Goal: Task Accomplishment & Management: Manage account settings

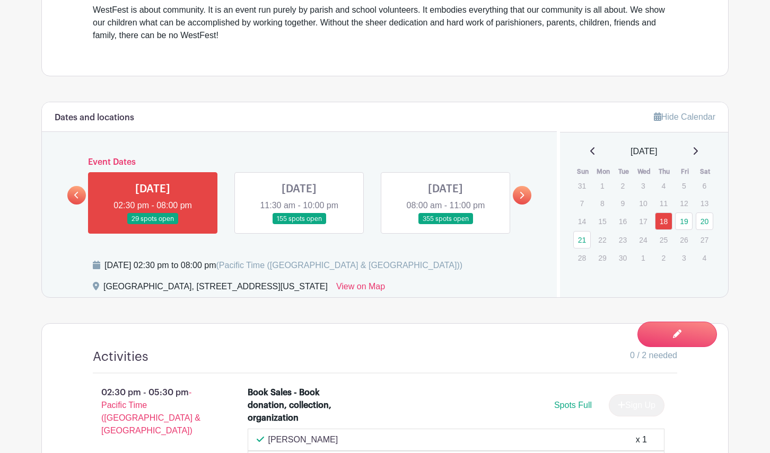
scroll to position [477, 0]
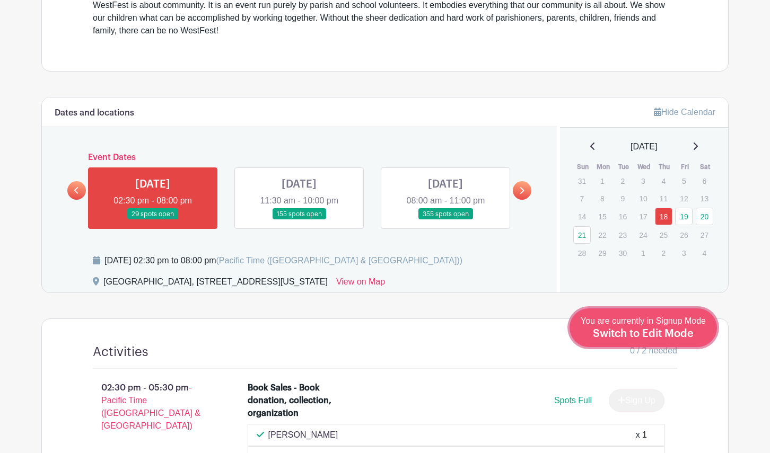
click at [679, 337] on span "Switch to Edit Mode" at bounding box center [643, 334] width 101 height 11
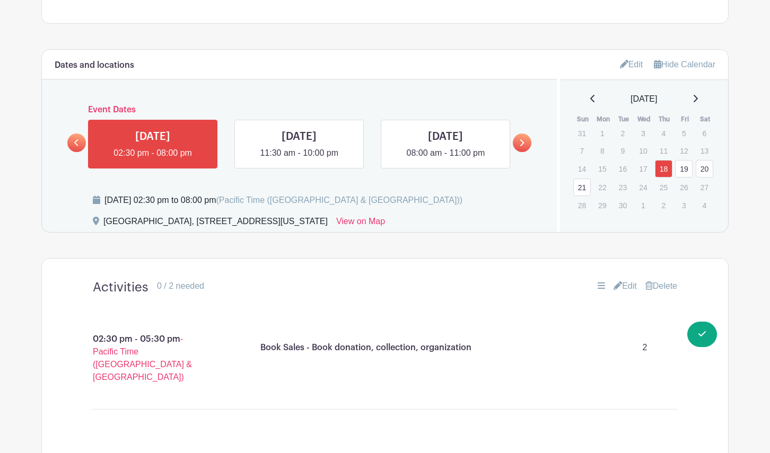
scroll to position [525, 0]
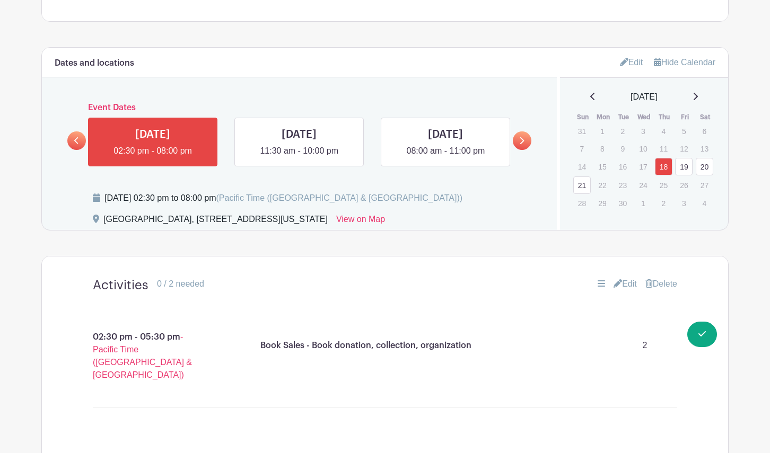
click at [683, 176] on link "19" at bounding box center [683, 166] width 17 height 17
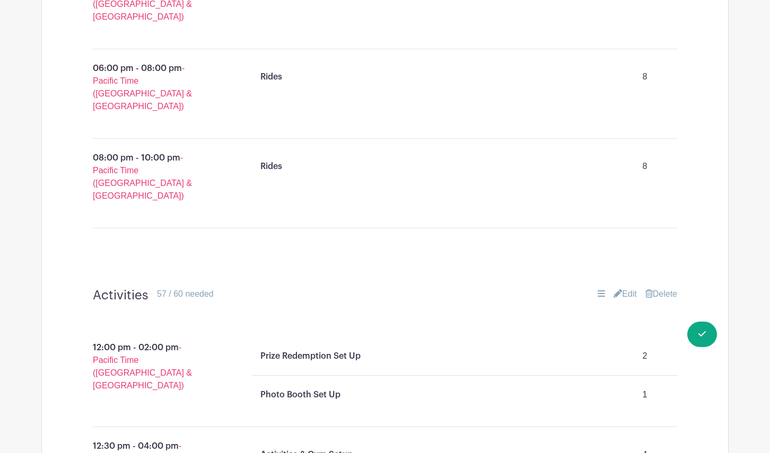
scroll to position [1007, 0]
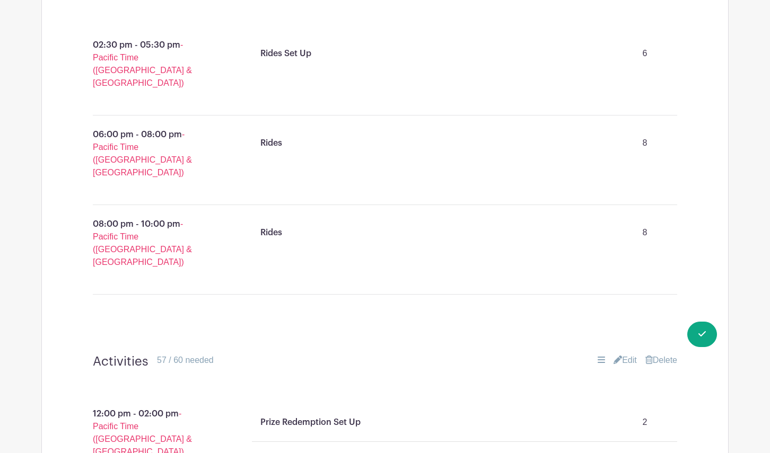
click at [630, 354] on link "Edit" at bounding box center [625, 360] width 23 height 13
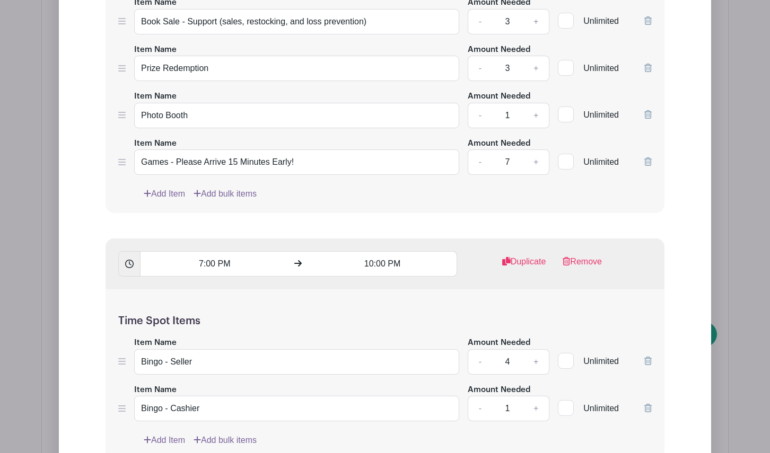
scroll to position [2772, 0]
click at [536, 395] on link "+" at bounding box center [536, 407] width 27 height 25
type input "2"
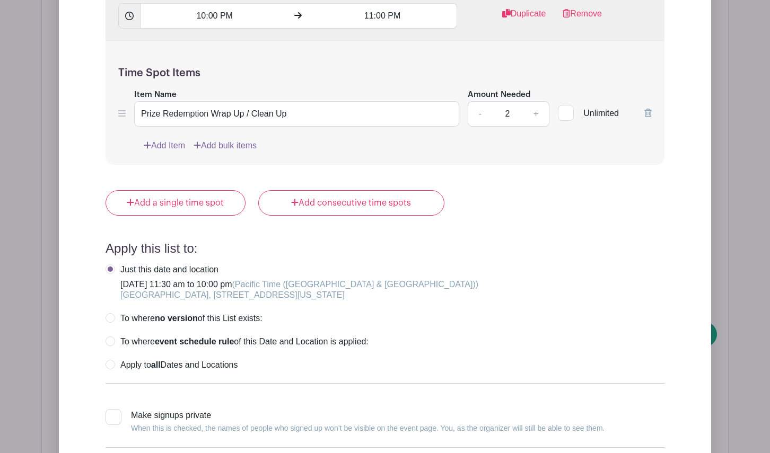
scroll to position [3705, 0]
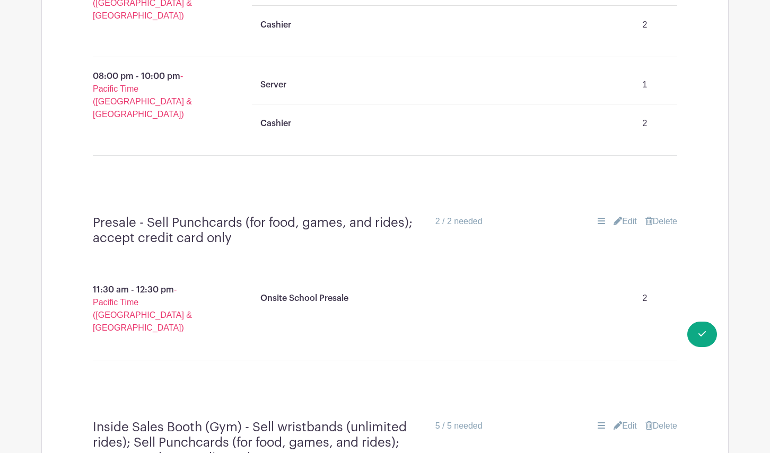
scroll to position [4434, 0]
click at [626, 419] on link "Edit" at bounding box center [625, 425] width 23 height 13
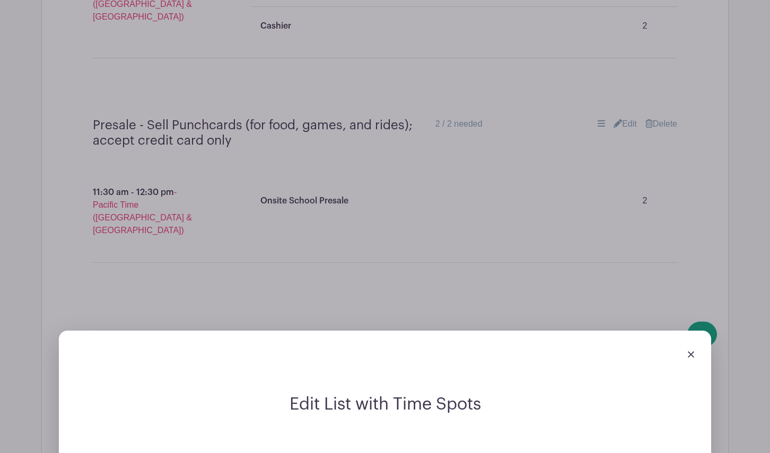
scroll to position [4530, 0]
drag, startPoint x: 210, startPoint y: 112, endPoint x: 110, endPoint y: 110, distance: 99.7
paste input "Inside Sales Booth (Gym)"
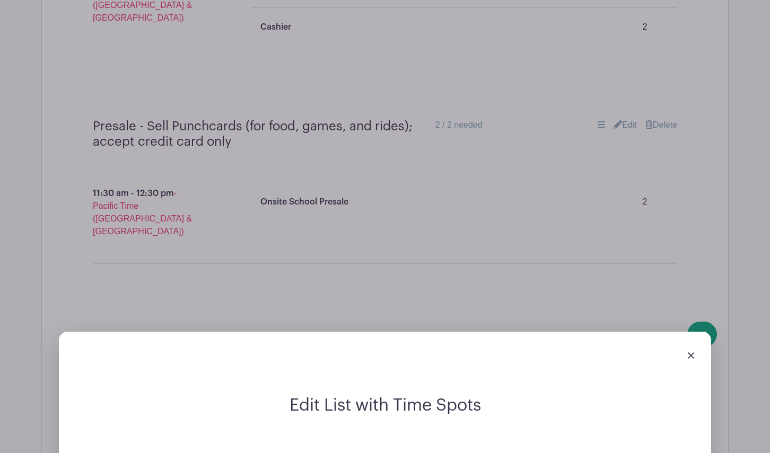
drag, startPoint x: 187, startPoint y: 289, endPoint x: 138, endPoint y: 286, distance: 49.4
type input "Ticket Sales - Inside Sales Booth (Gym)"
paste input "Ticket Sales"
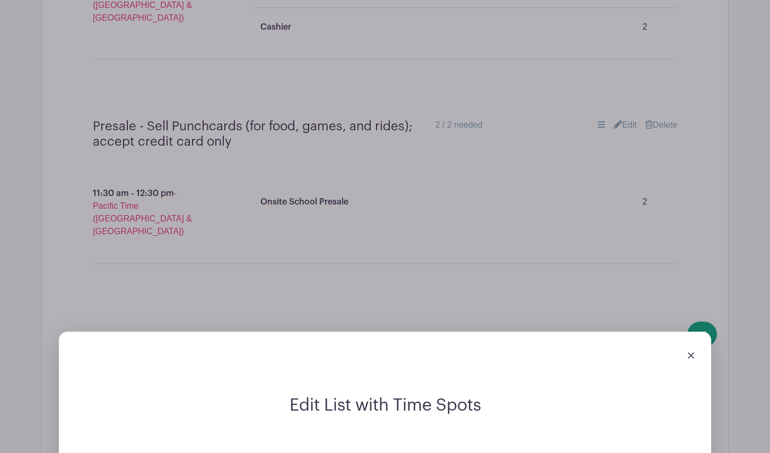
drag, startPoint x: 260, startPoint y: 111, endPoint x: 160, endPoint y: 110, distance: 99.7
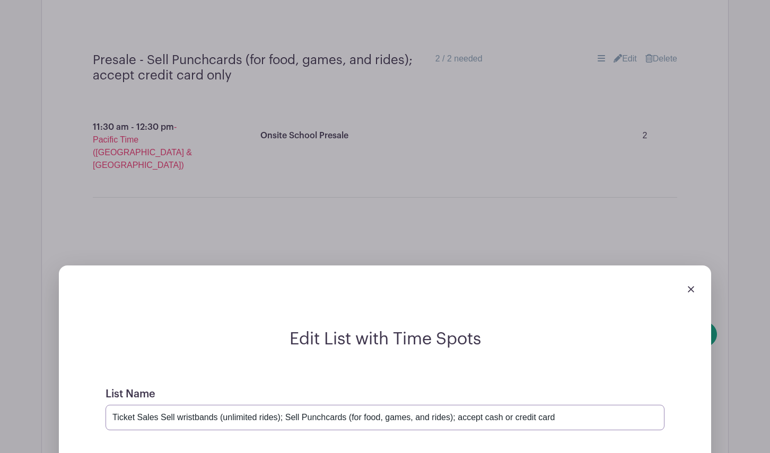
scroll to position [4597, 0]
type input "Ticket Sales Sell wristbands (unlimited rides); Sell Punchcards (for food, game…"
type input "Ticket Sales - Outside Sales Booth"
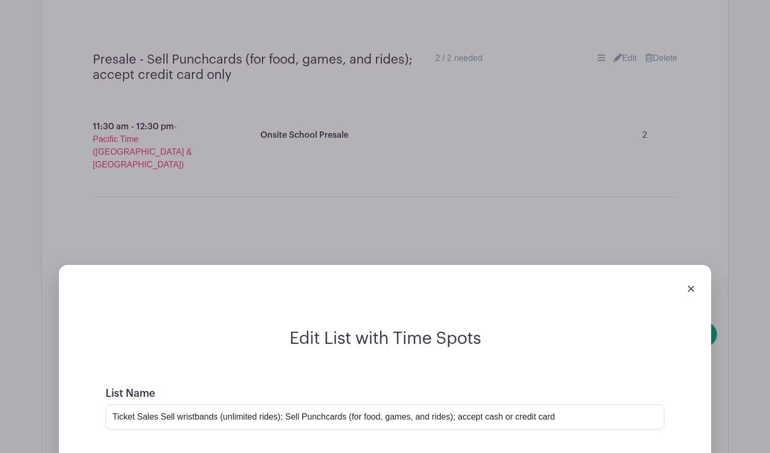
type input "3"
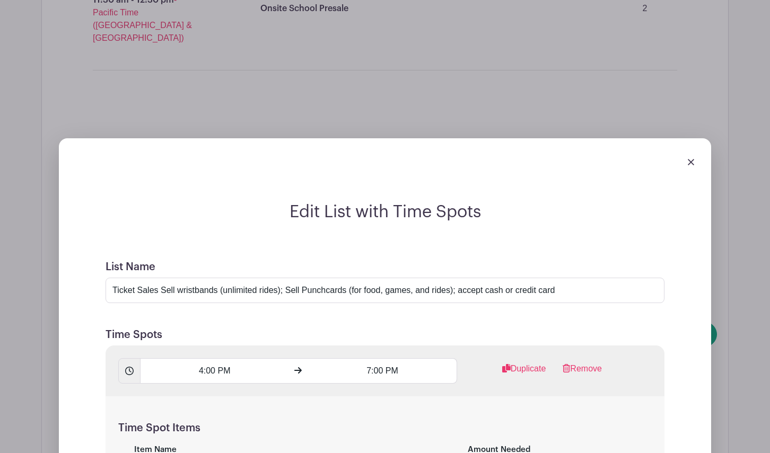
scroll to position [4743, 0]
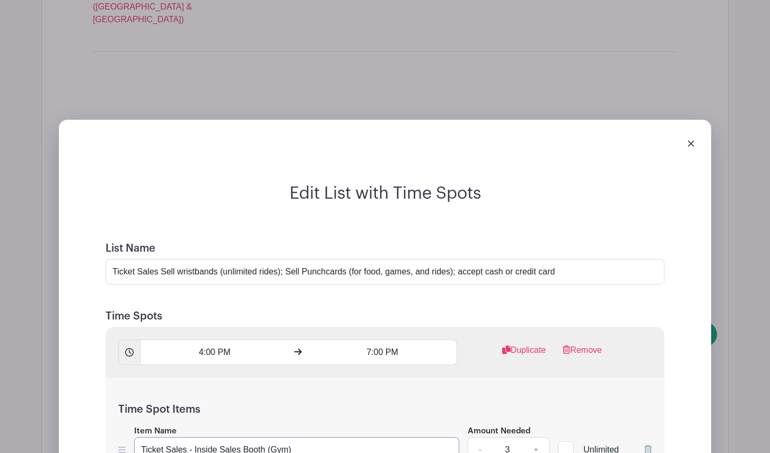
drag, startPoint x: 302, startPoint y: 75, endPoint x: 134, endPoint y: 75, distance: 167.6
click at [134, 437] on input "Ticket Sales - Inside Sales Booth (Gym)" at bounding box center [296, 449] width 325 height 25
drag, startPoint x: 197, startPoint y: 325, endPoint x: 132, endPoint y: 322, distance: 65.8
paste input "- Inside Sales Booth (Gym)"
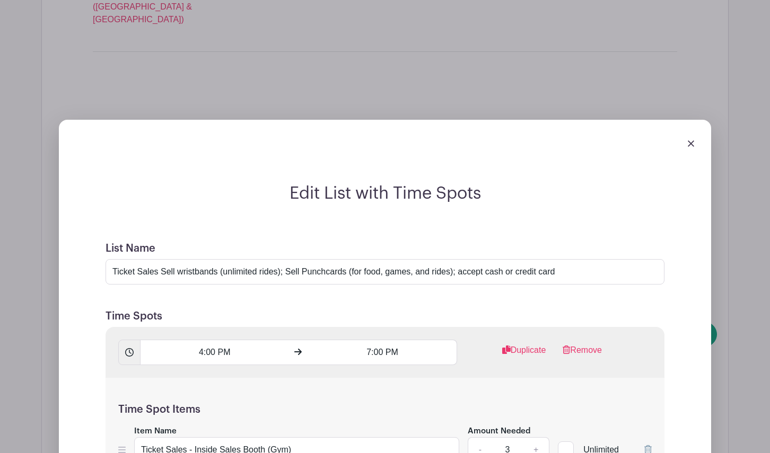
type input "Ticket Sales - Inside Sales Booth (Gym)"
drag, startPoint x: 280, startPoint y: 127, endPoint x: 130, endPoint y: 123, distance: 149.6
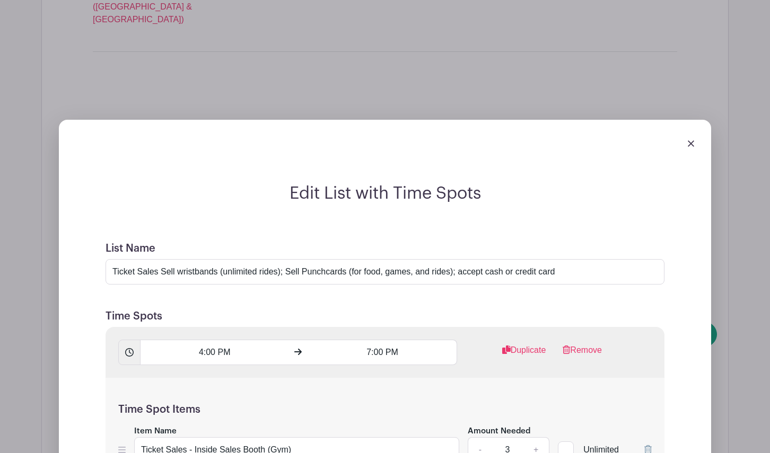
paste input "Ticket Sales - Outside Sales Booth"
type input "Ticket Sales - Outside Sales Booth"
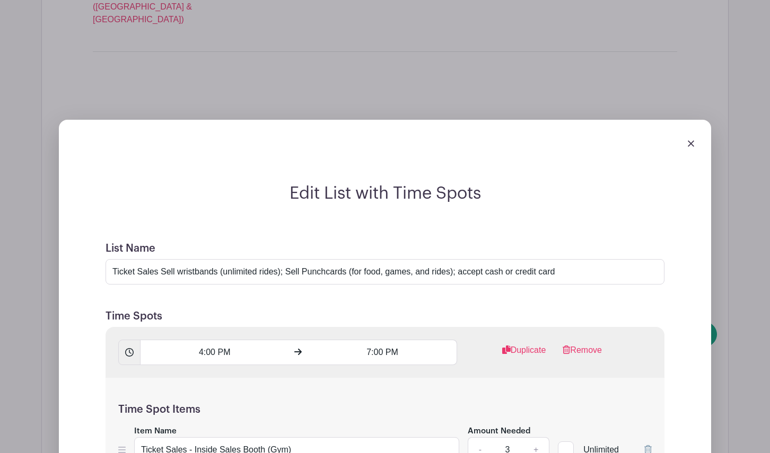
type input "2"
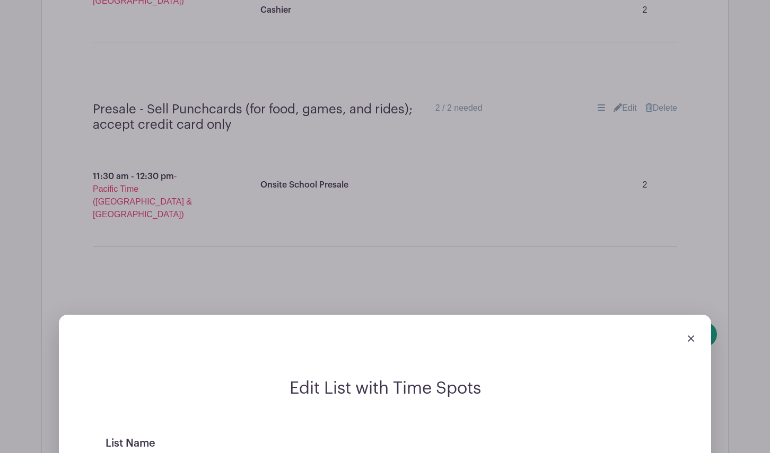
scroll to position [4545, 0]
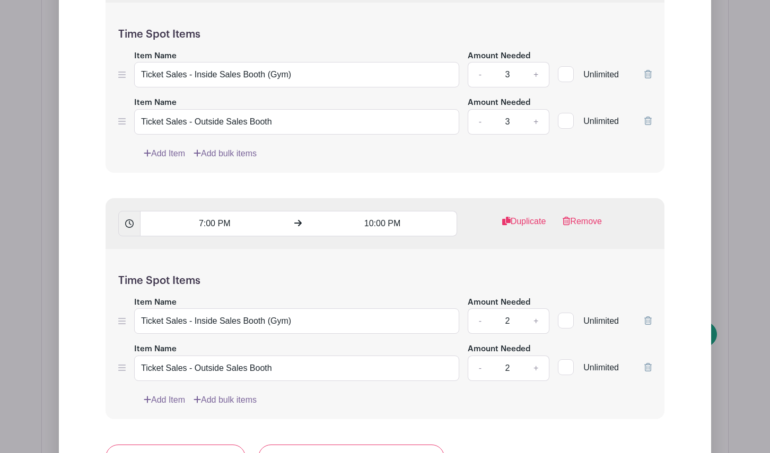
scroll to position [5126, 0]
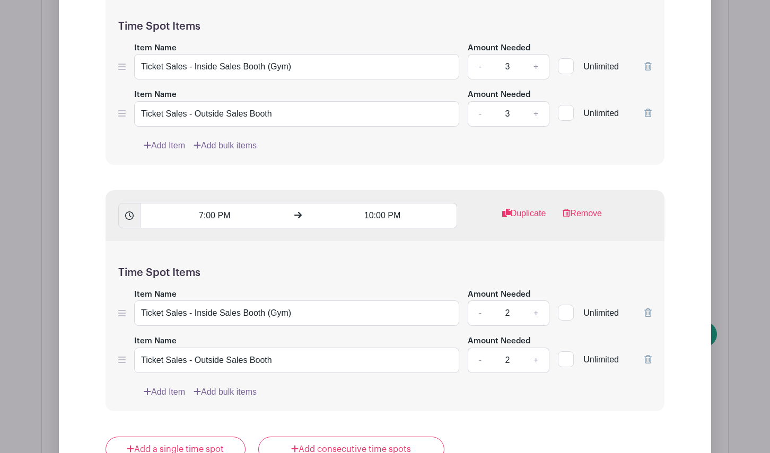
type input "Ticket Sales : Sell wristbands (unlimited rides); Sell Punchcards (for food, ga…"
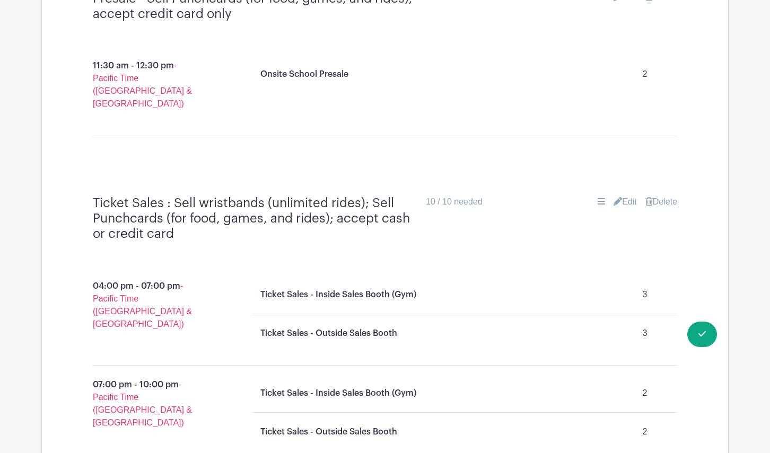
scroll to position [4669, 0]
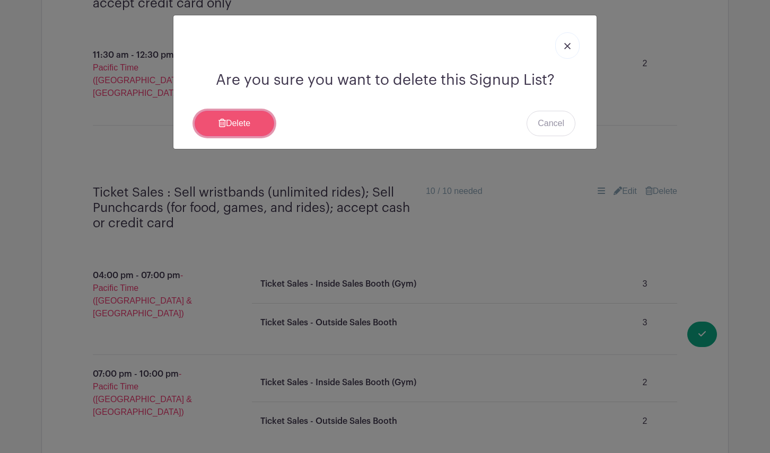
click at [240, 121] on link "Delete" at bounding box center [235, 123] width 80 height 25
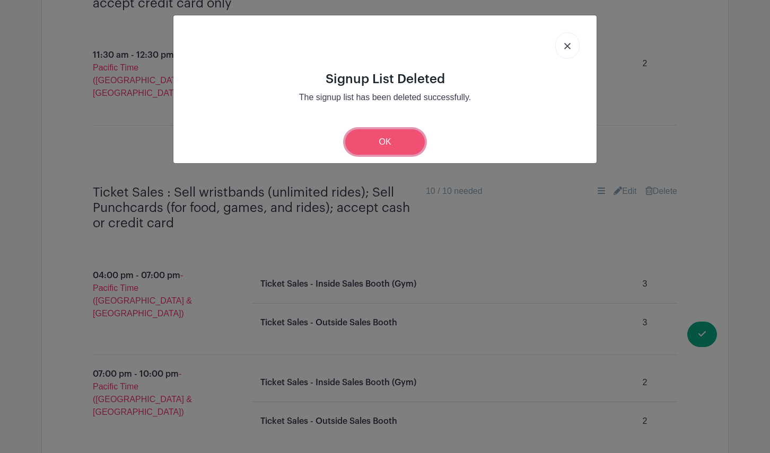
click at [395, 146] on link "OK" at bounding box center [385, 141] width 80 height 25
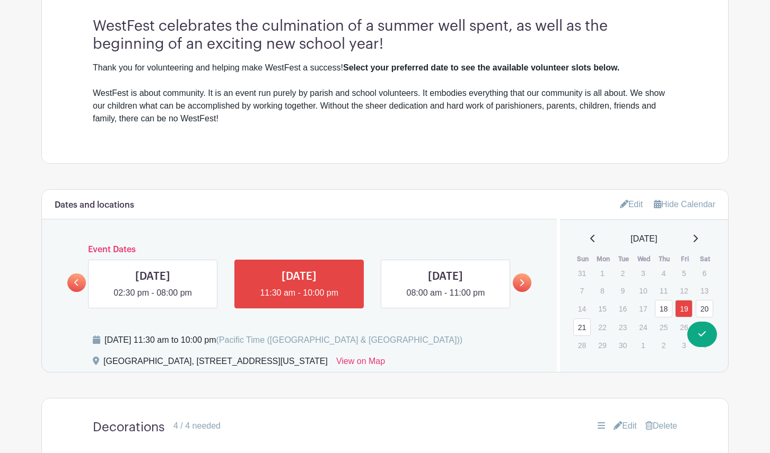
scroll to position [418, 0]
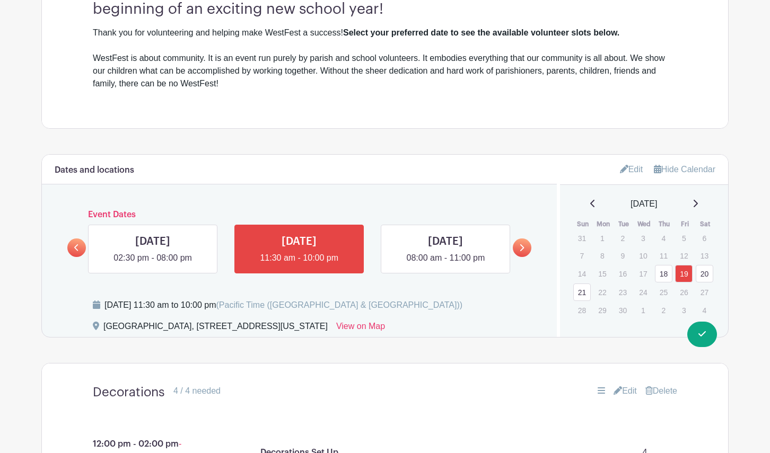
click at [704, 274] on link "20" at bounding box center [704, 273] width 17 height 17
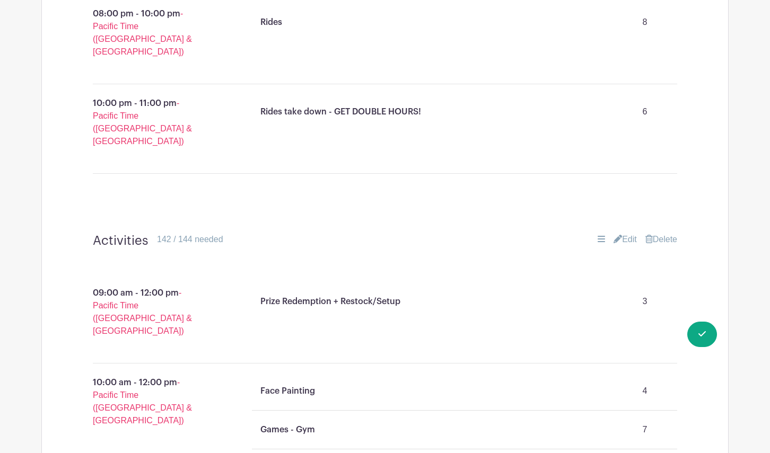
scroll to position [1291, 0]
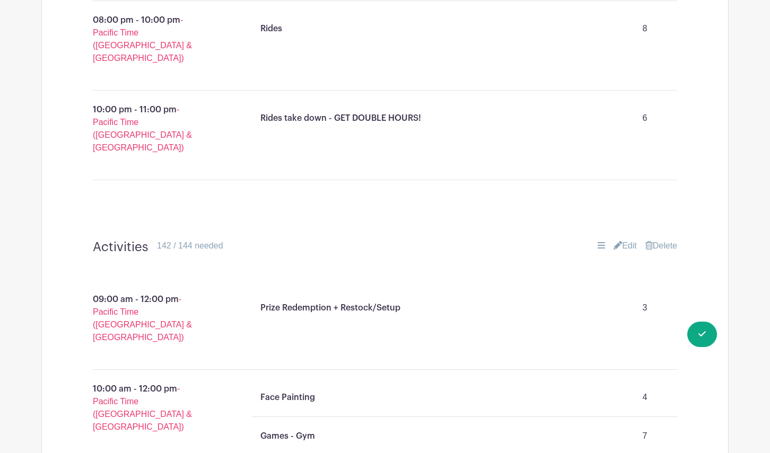
click at [621, 240] on link "Edit" at bounding box center [625, 246] width 23 height 13
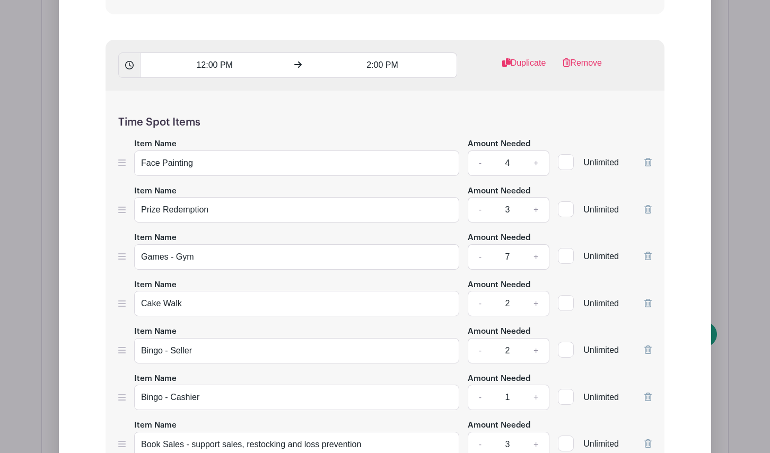
scroll to position [2249, 0]
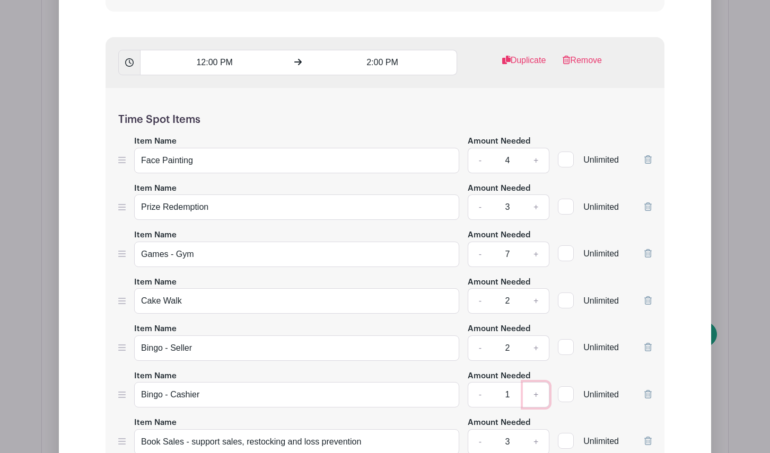
click at [534, 382] on link "+" at bounding box center [536, 394] width 27 height 25
type input "2"
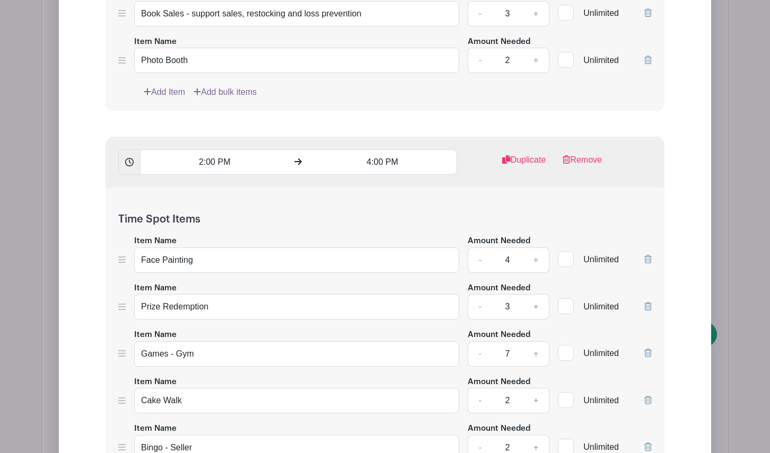
scroll to position [2679, 0]
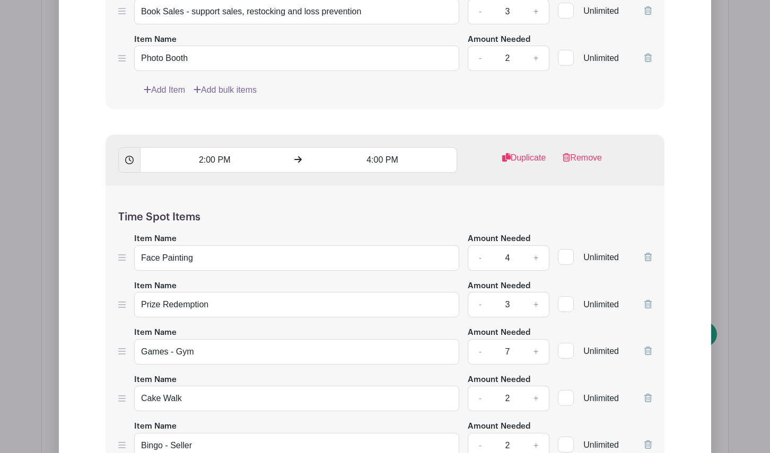
type input "2"
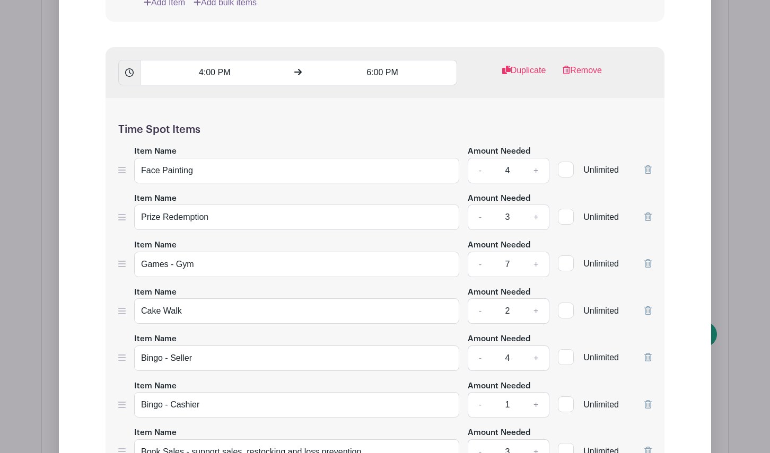
scroll to position [3301, 0]
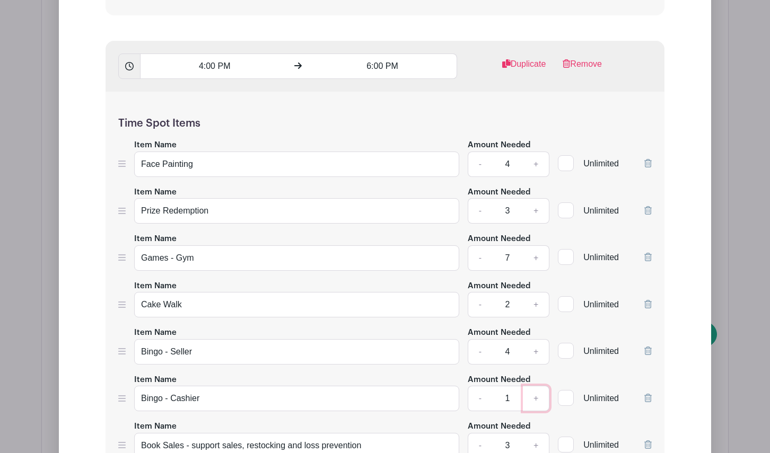
click at [536, 386] on link "+" at bounding box center [536, 398] width 27 height 25
type input "2"
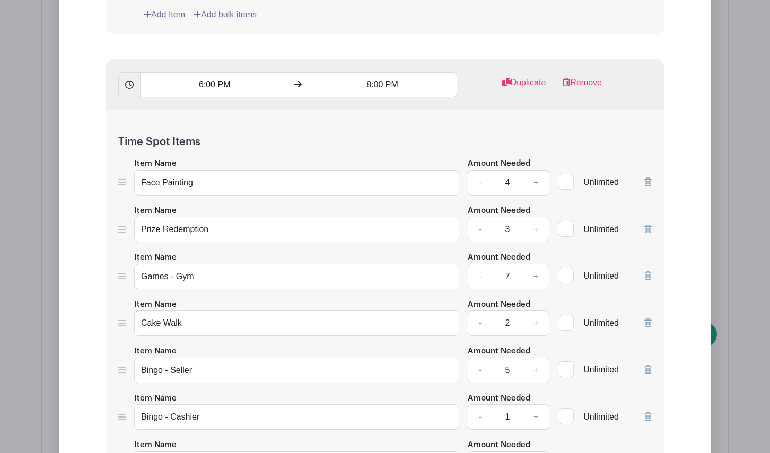
scroll to position [3816, 0]
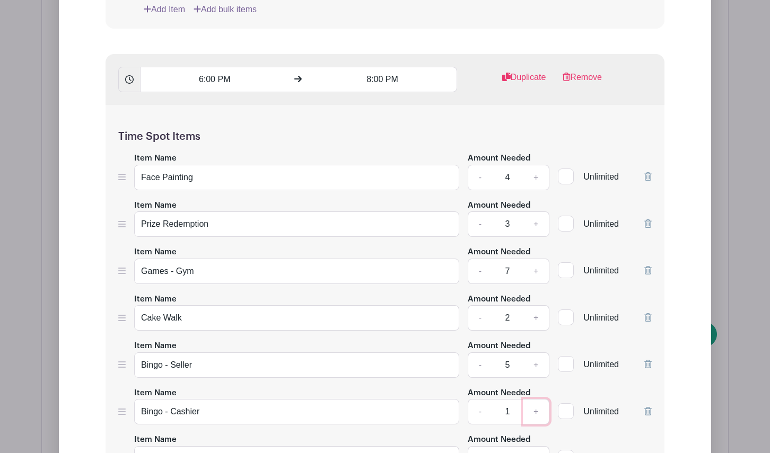
click at [535, 399] on link "+" at bounding box center [536, 411] width 27 height 25
type input "2"
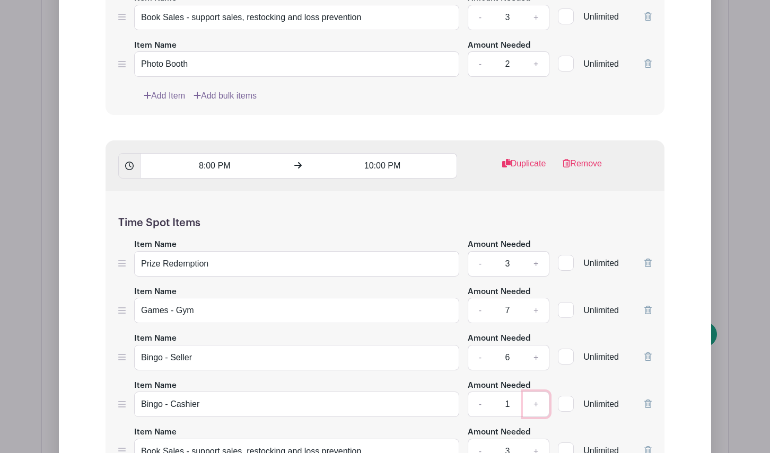
click at [535, 392] on link "+" at bounding box center [536, 404] width 27 height 25
type input "2"
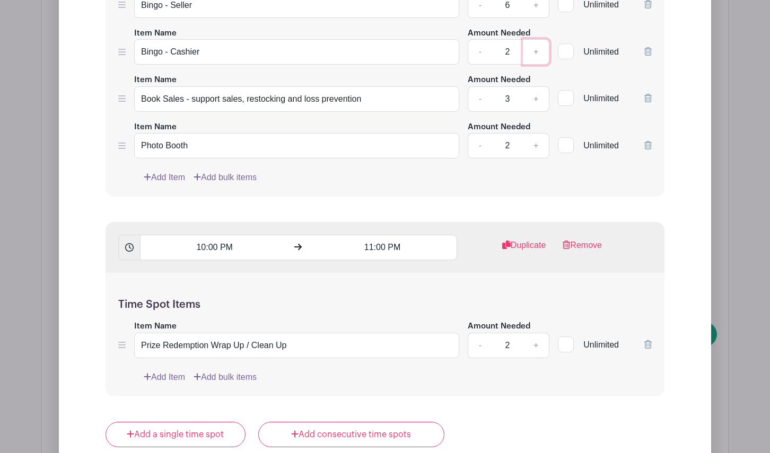
scroll to position [4618, 0]
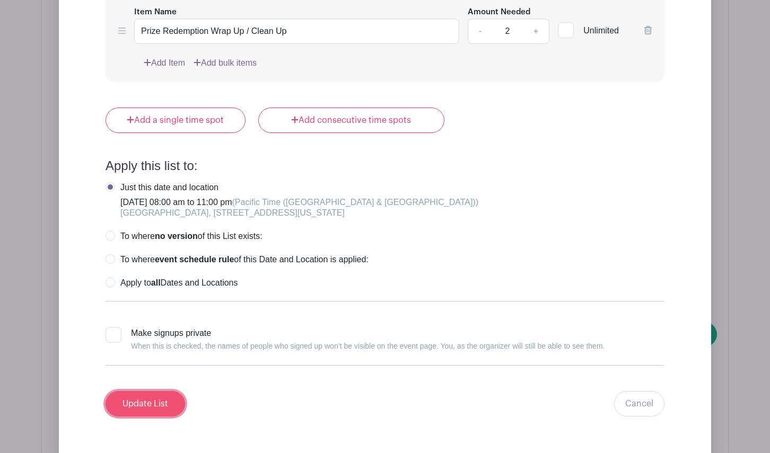
click at [165, 391] on input "Update List" at bounding box center [146, 403] width 80 height 25
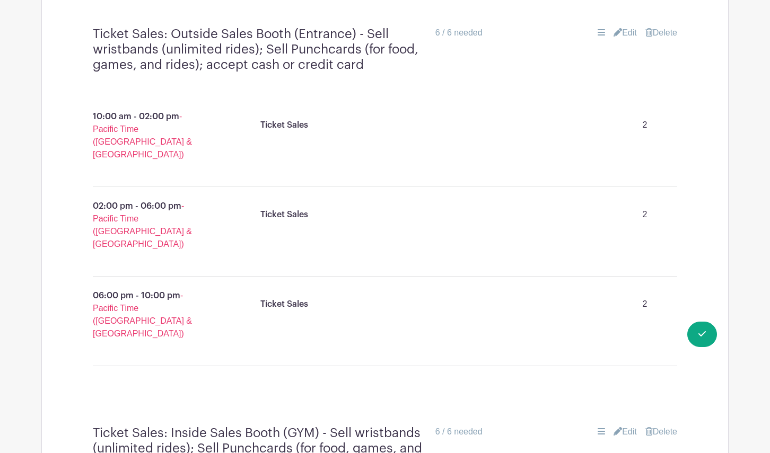
scroll to position [3725, 0]
click at [627, 427] on link "Edit" at bounding box center [625, 433] width 23 height 13
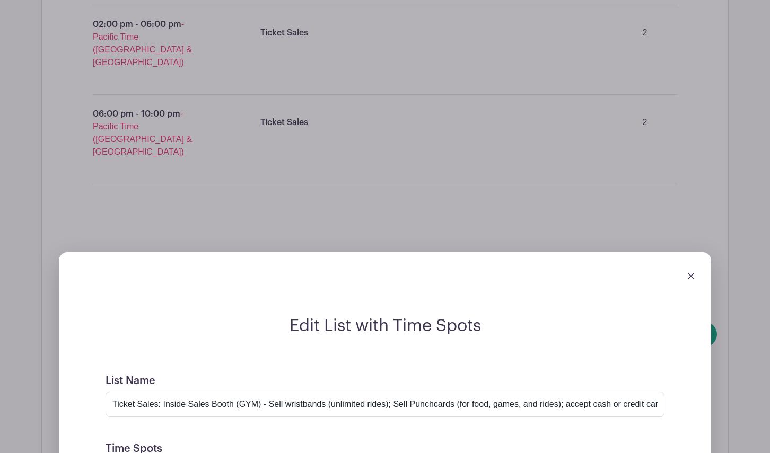
scroll to position [3898, 0]
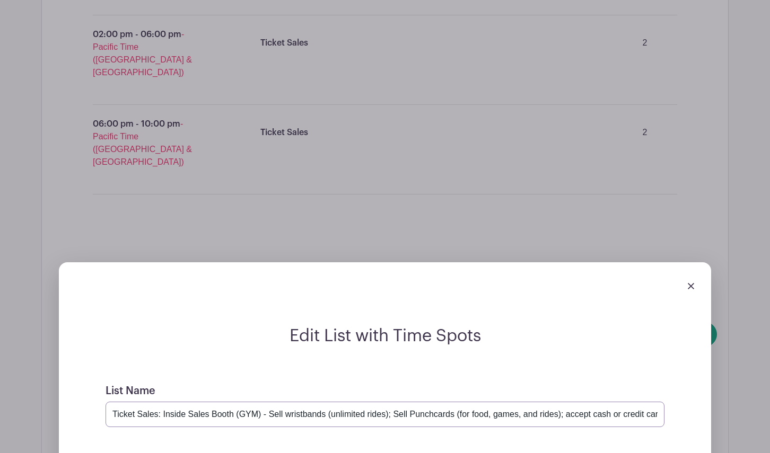
drag, startPoint x: 260, startPoint y: 89, endPoint x: 164, endPoint y: 90, distance: 96.0
click at [164, 402] on input "Ticket Sales: Inside Sales Booth (GYM) - Sell wristbands (unlimited rides); Sel…" at bounding box center [385, 414] width 559 height 25
type input "Ticket Sales: I - Sell wristbands (unlimited rides); Sell Punchcards (for food,…"
paste input "nside Sales Booth (GYM)"
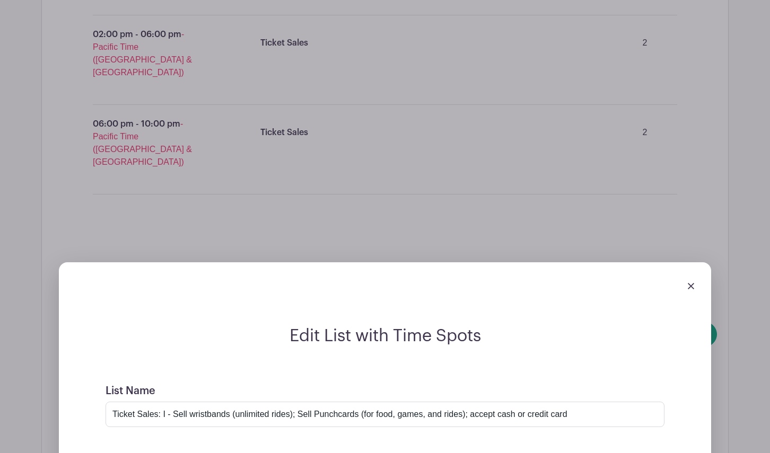
type input "Ticket Sales: Inside Sales Booth (GYM)"
drag, startPoint x: 294, startPoint y: 273, endPoint x: 139, endPoint y: 266, distance: 155.0
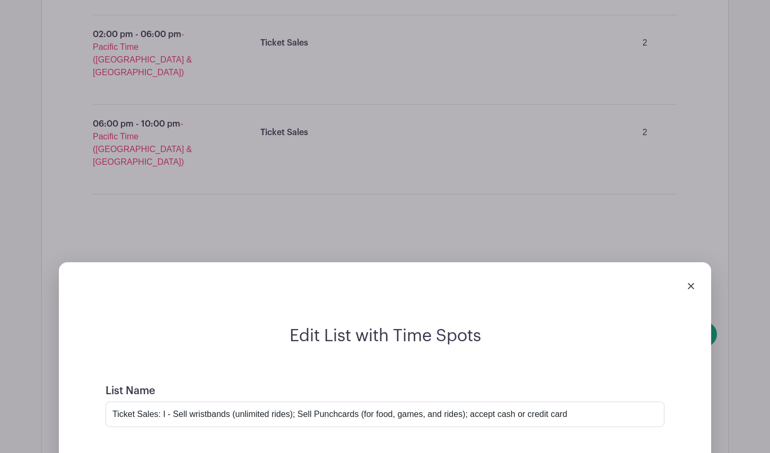
paste input "Ticket Sales: Inside Sales Booth (GYM)"
drag, startPoint x: 304, startPoint y: 317, endPoint x: 195, endPoint y: 312, distance: 109.4
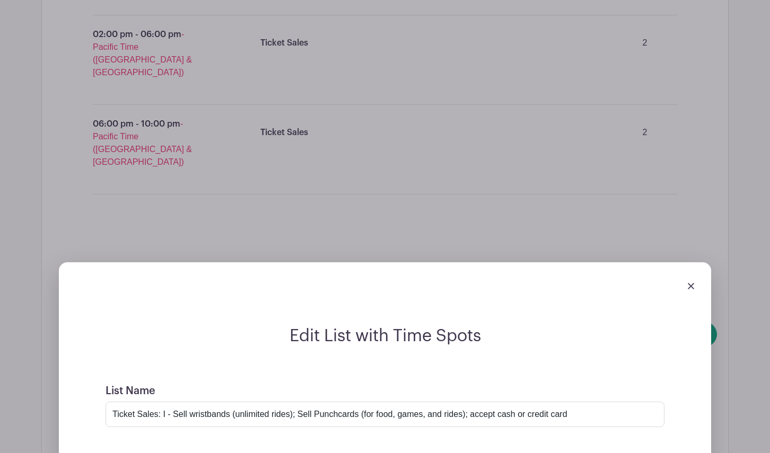
drag, startPoint x: 215, startPoint y: 317, endPoint x: 191, endPoint y: 313, distance: 24.1
drag, startPoint x: 306, startPoint y: 315, endPoint x: 272, endPoint y: 315, distance: 34.5
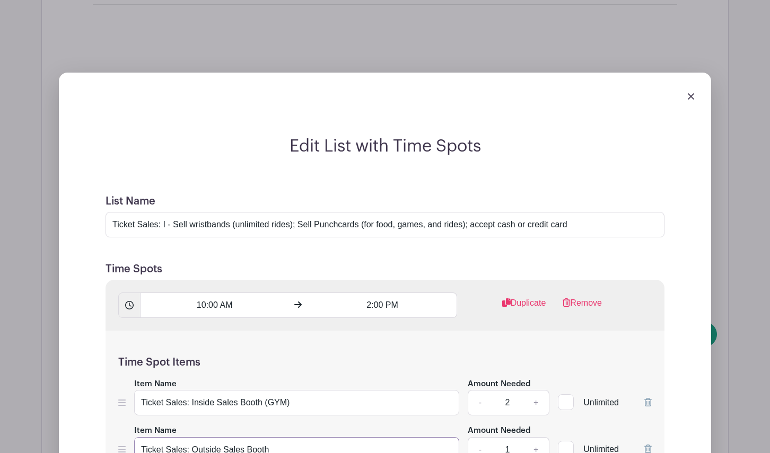
scroll to position [4100, 0]
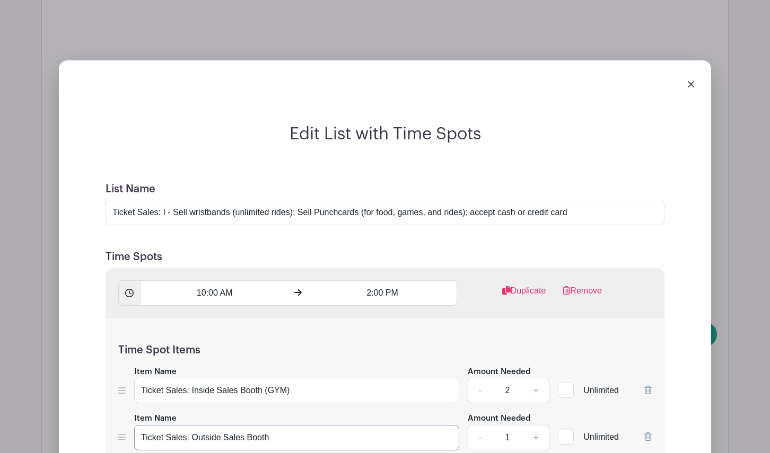
type input "Ticket Sales: Outside Sales Booth"
drag, startPoint x: 293, startPoint y: 65, endPoint x: 139, endPoint y: 68, distance: 153.8
click at [139, 378] on input "Ticket Sales: Inside Sales Booth (GYM)" at bounding box center [296, 390] width 325 height 25
drag, startPoint x: 204, startPoint y: 315, endPoint x: 137, endPoint y: 309, distance: 67.1
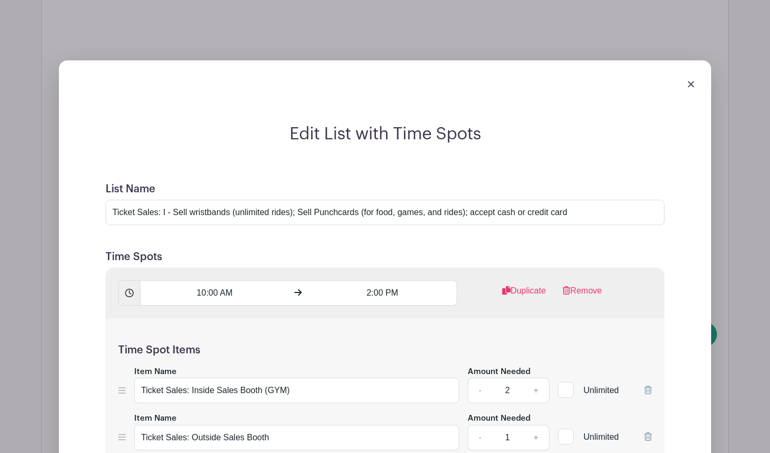
paste input ": Inside Sales Booth (GYM)"
type input "Ticket Sales: Inside Sales Booth (GYM)"
drag, startPoint x: 276, startPoint y: 112, endPoint x: 119, endPoint y: 112, distance: 157.0
click at [119, 412] on div "Item Name Ticket Sales: Outside Sales Booth Amount Needed - 1 + Unlimited" at bounding box center [384, 431] width 533 height 39
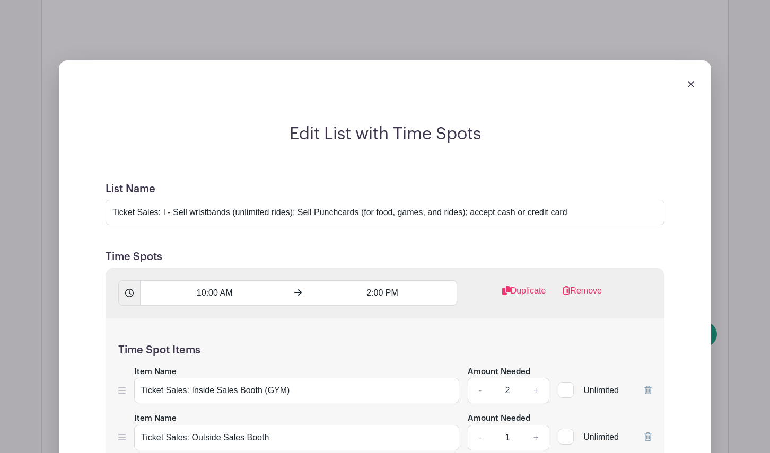
paste input "Ticket Sales: Outside Sales Booth"
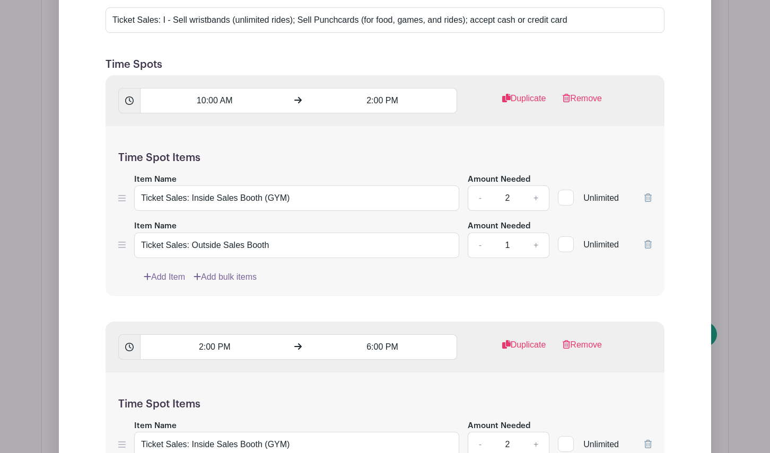
scroll to position [4297, 0]
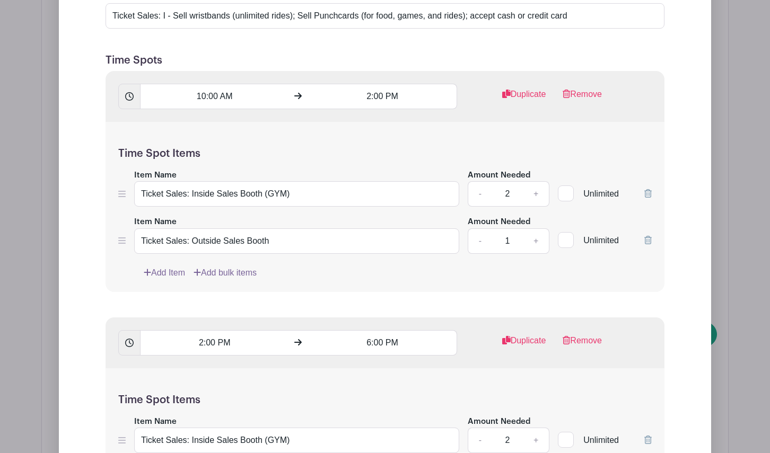
type input "Ticket Sales: Outside Sales Booth"
drag, startPoint x: 308, startPoint y: 121, endPoint x: 136, endPoint y: 117, distance: 172.4
click at [136, 428] on input "Ticket Sales: Inside Sales Booth (GYM)" at bounding box center [296, 440] width 325 height 25
drag, startPoint x: 200, startPoint y: 363, endPoint x: 119, endPoint y: 362, distance: 81.1
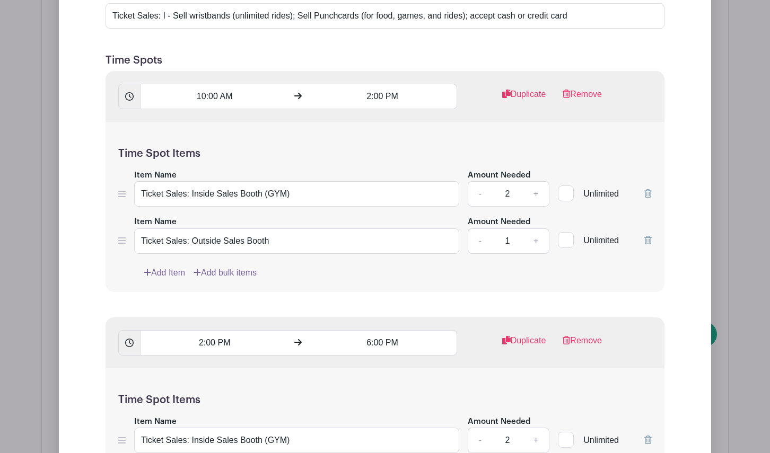
paste input ": Inside Sales Booth (GYM)"
type input "Ticket Sales: Inside Sales Booth (GYM)"
drag, startPoint x: 288, startPoint y: 167, endPoint x: 119, endPoint y: 163, distance: 168.7
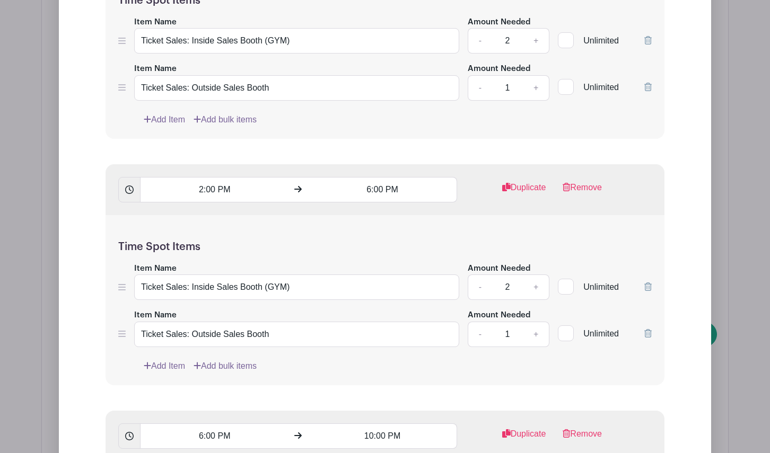
scroll to position [4365, 0]
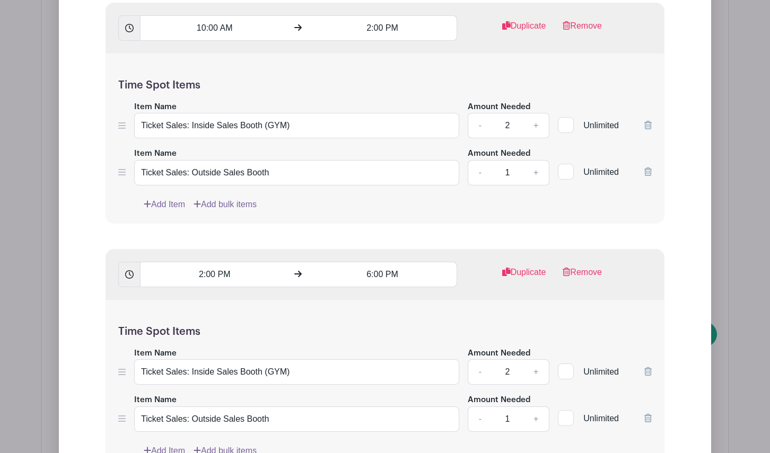
paste input "Ticket Sales: Outside Sales Booth"
type input "Ticket Sales: Outside Sales Booth"
type input "2"
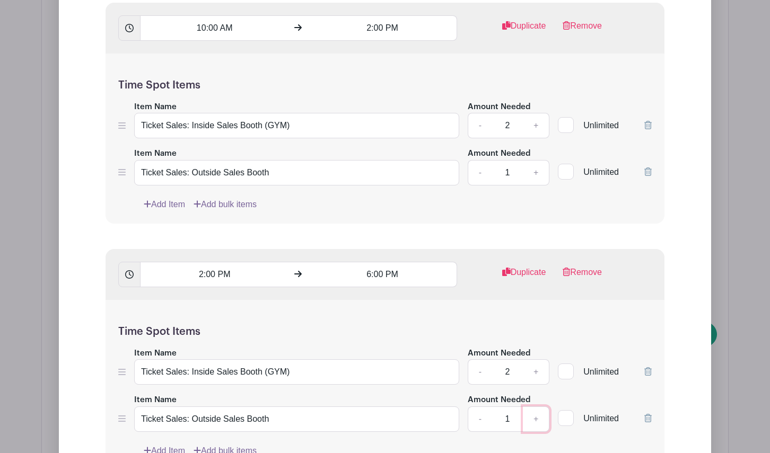
click at [539, 407] on link "+" at bounding box center [536, 419] width 27 height 25
type input "2"
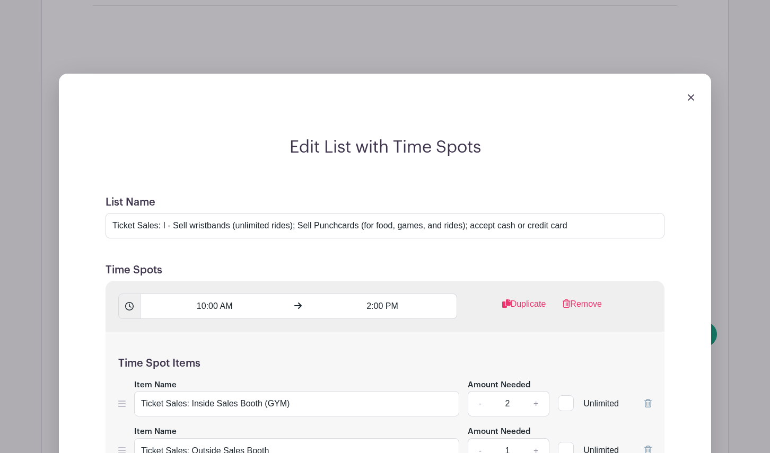
scroll to position [4082, 0]
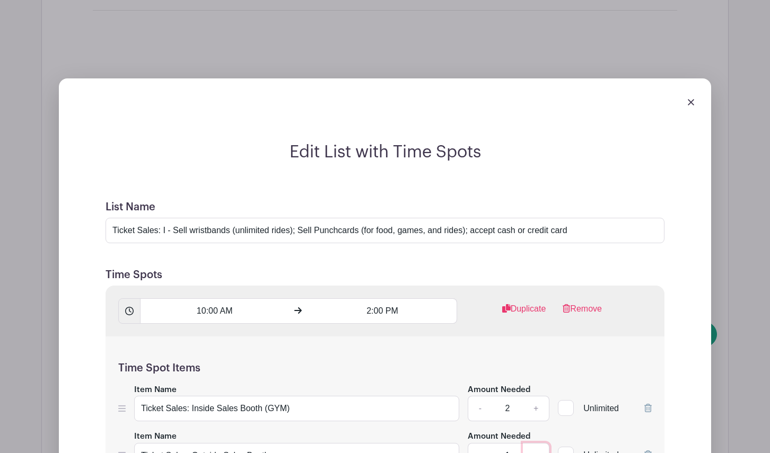
click at [538, 443] on link "+" at bounding box center [536, 455] width 27 height 25
type input "2"
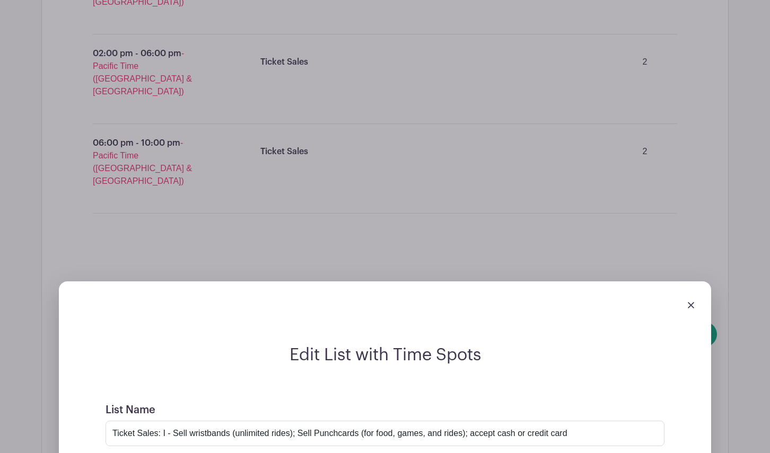
scroll to position [3858, 0]
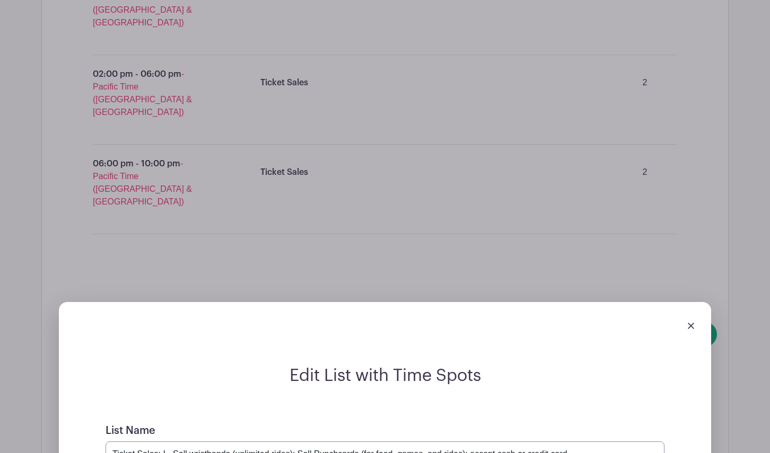
click at [168, 442] on input "Ticket Sales: I - Sell wristbands (unlimited rides); Sell Punchcards (for food,…" at bounding box center [385, 454] width 559 height 25
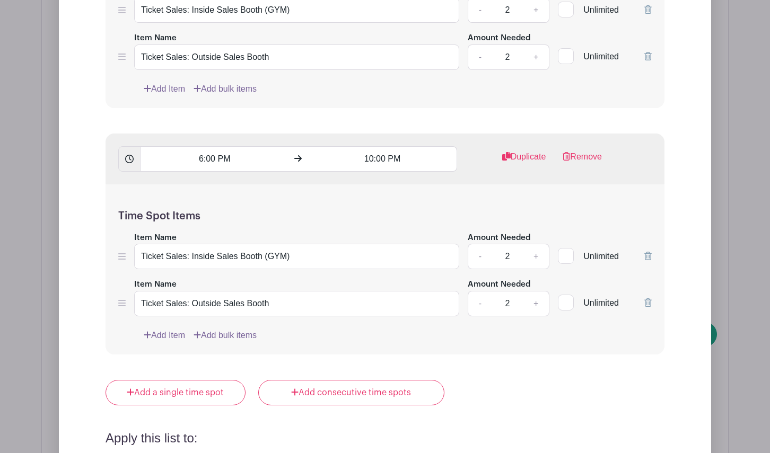
scroll to position [4728, 0]
type input "Ticket Sales: I Sell wristbands (unlimited rides); Sell Punchcards (for food, g…"
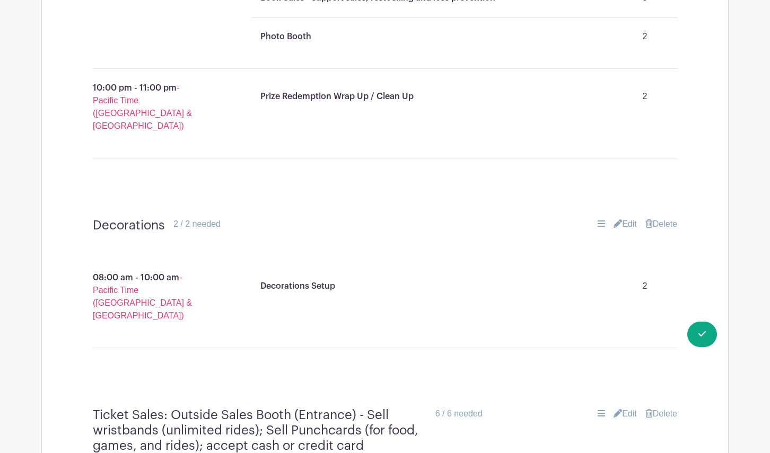
scroll to position [3310, 0]
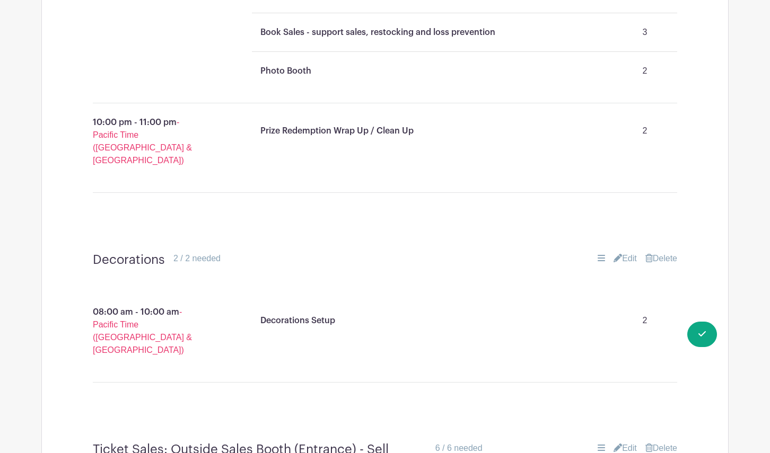
click at [662, 442] on link "Delete" at bounding box center [661, 448] width 32 height 13
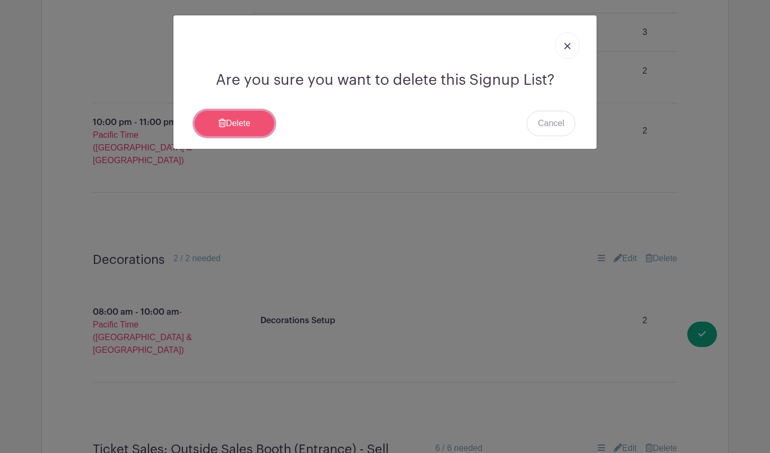
click at [241, 123] on link "Delete" at bounding box center [235, 123] width 80 height 25
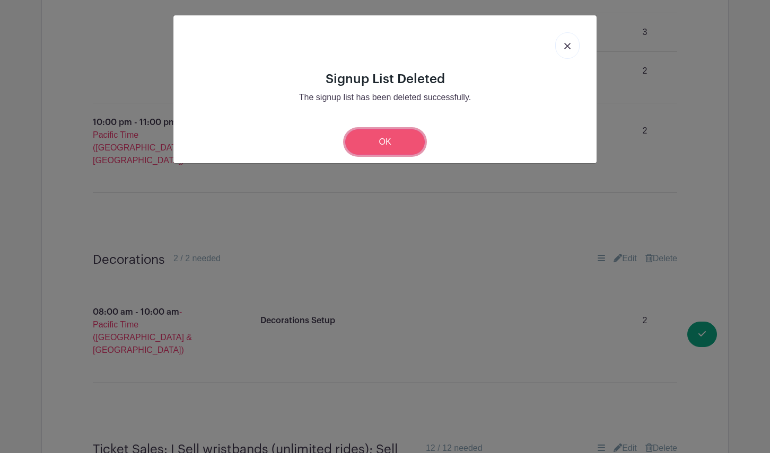
click at [395, 141] on link "OK" at bounding box center [385, 141] width 80 height 25
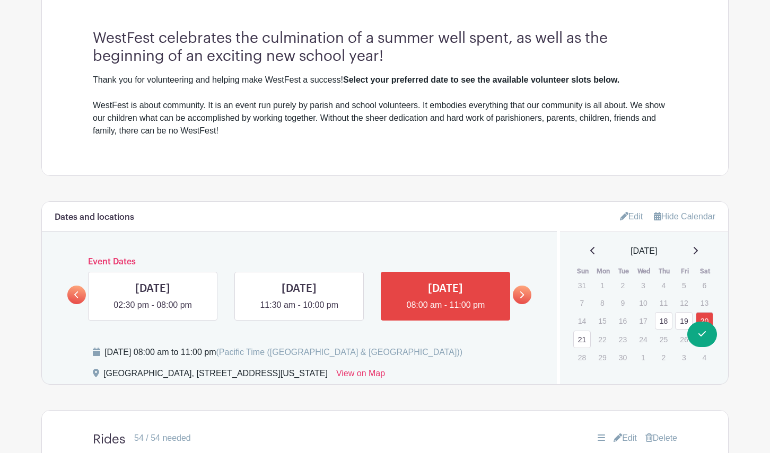
scroll to position [366, 0]
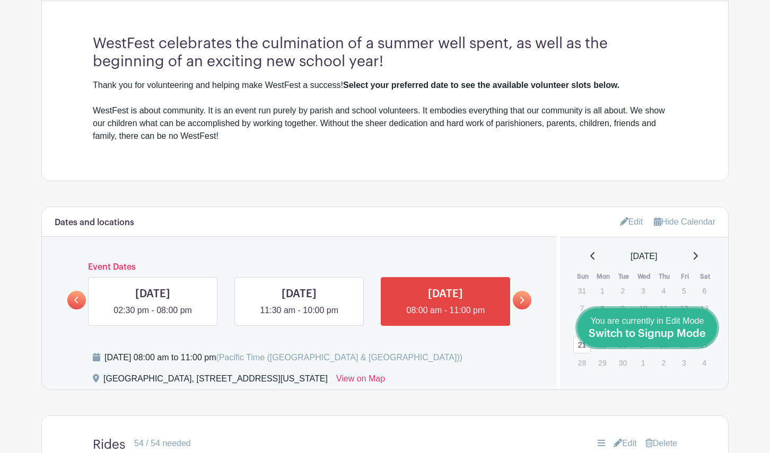
click at [708, 332] on link "Done Editing You are currently in Edit Mode Switch to Signup Mode" at bounding box center [646, 328] width 139 height 39
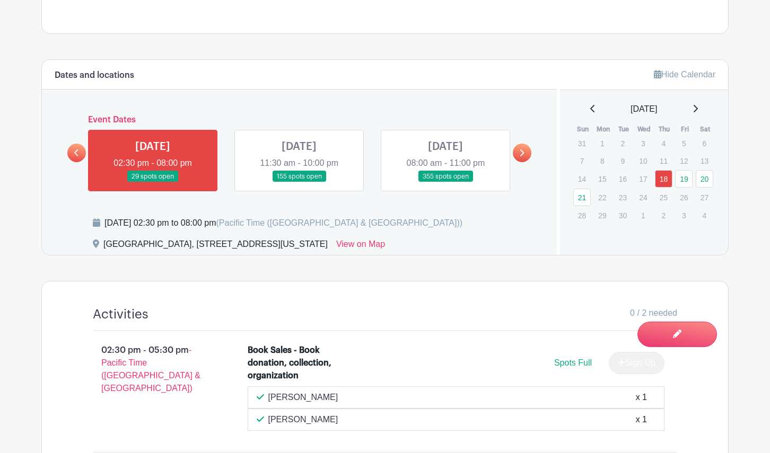
scroll to position [475, 0]
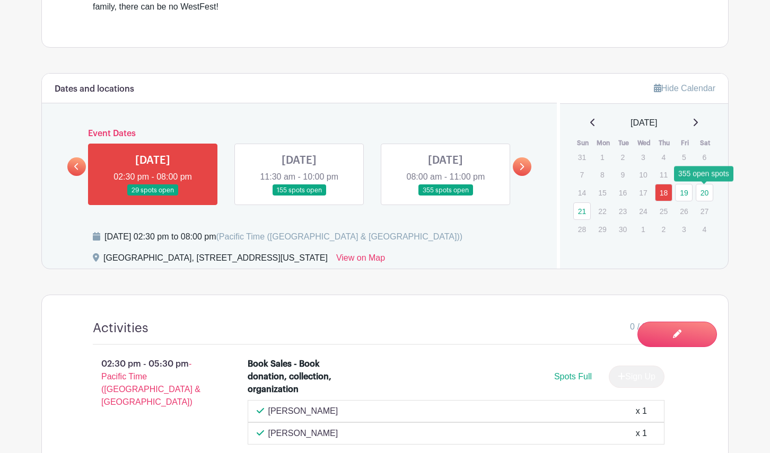
click at [704, 192] on link "20" at bounding box center [704, 192] width 17 height 17
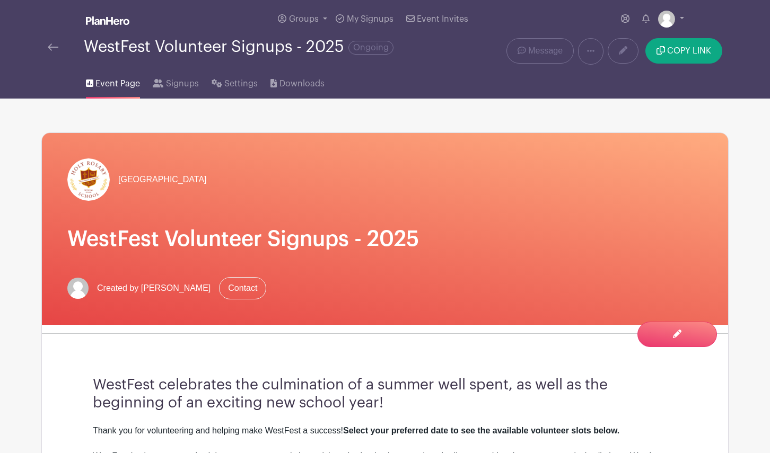
scroll to position [11, 0]
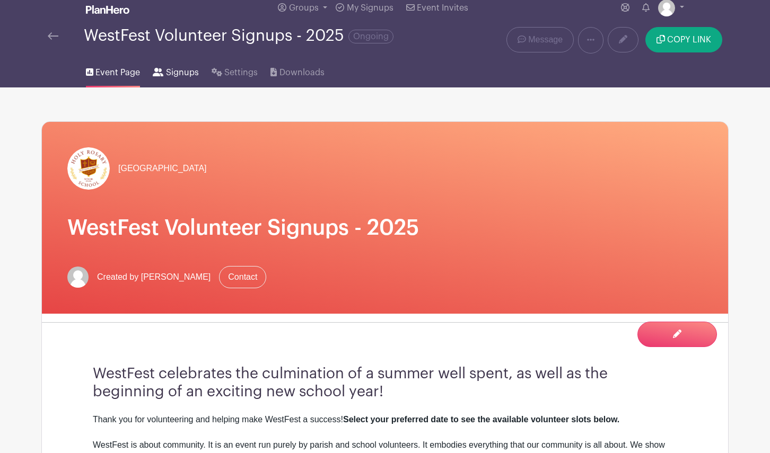
click at [175, 72] on span "Signups" at bounding box center [182, 72] width 33 height 13
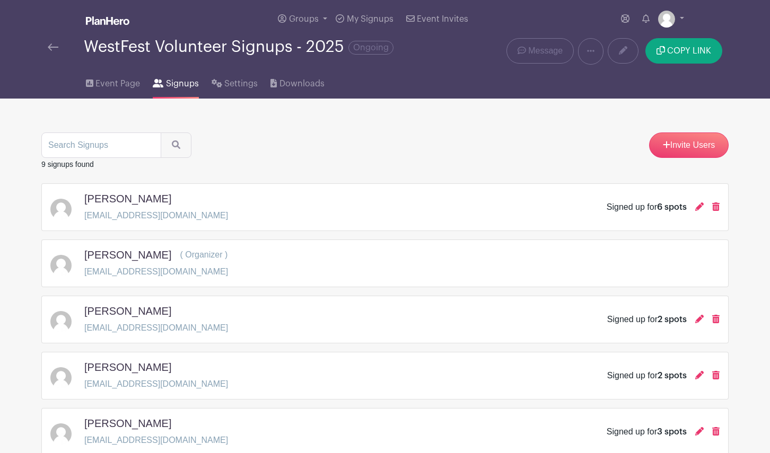
click at [55, 51] on link at bounding box center [53, 47] width 11 height 13
